Goal: Register for event/course

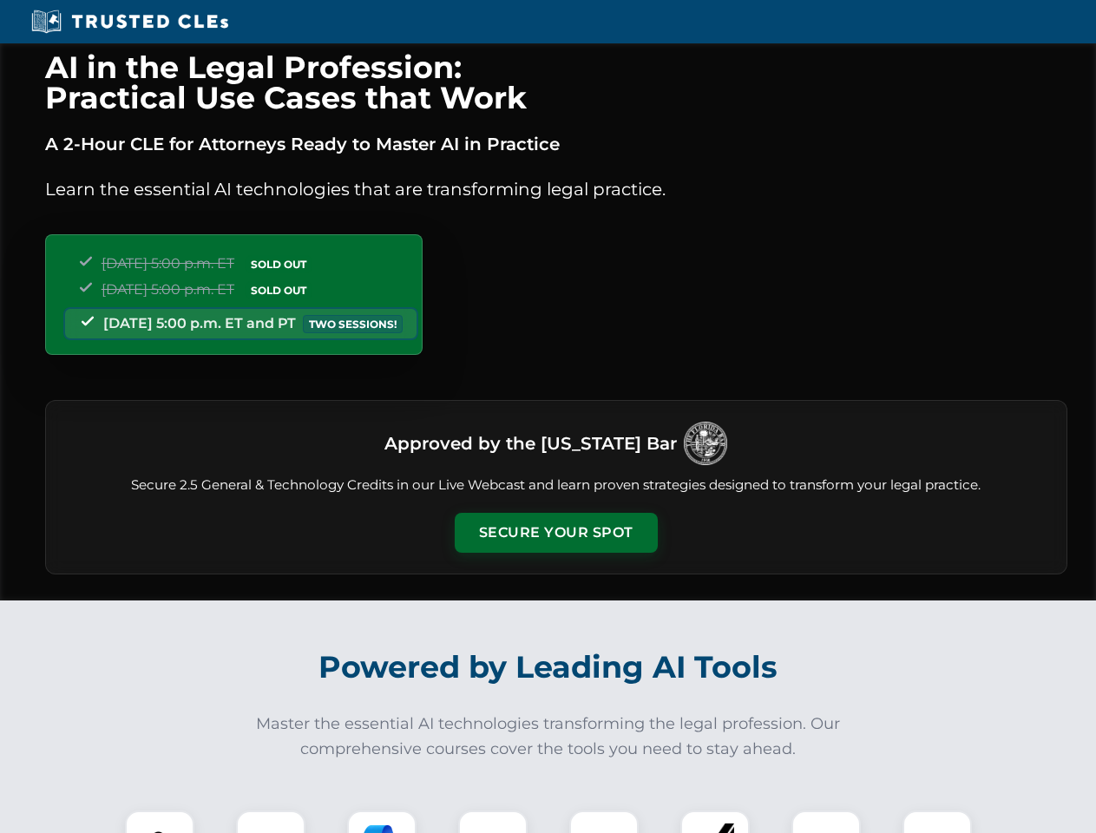
click at [556, 533] on button "Secure Your Spot" at bounding box center [556, 533] width 203 height 40
